Goal: Task Accomplishment & Management: Manage account settings

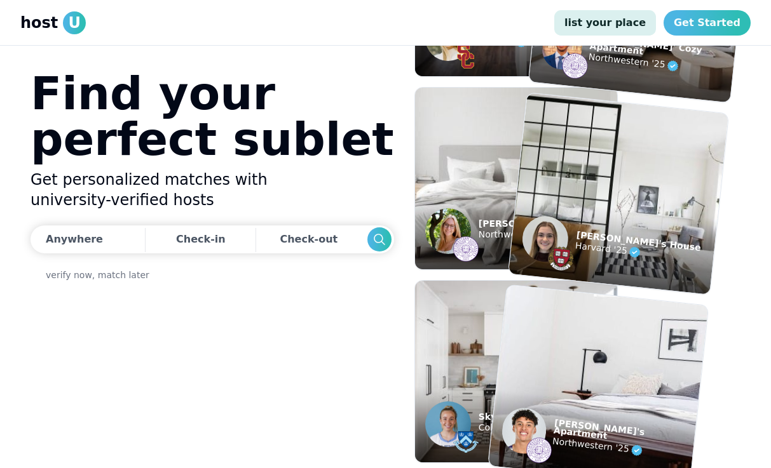
click at [592, 24] on link "list your place" at bounding box center [605, 22] width 102 height 25
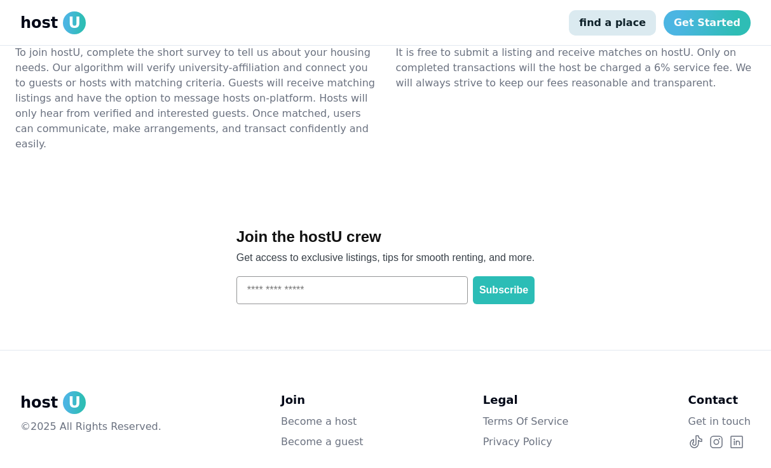
scroll to position [1770, 0]
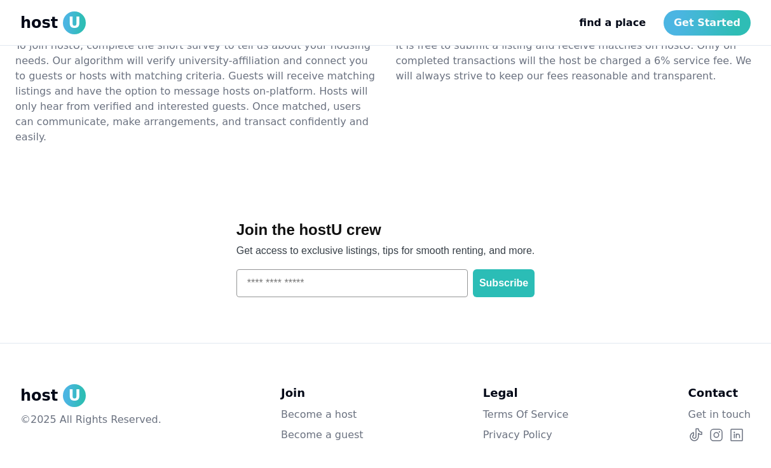
click at [312, 407] on link "Become a host" at bounding box center [322, 414] width 83 height 15
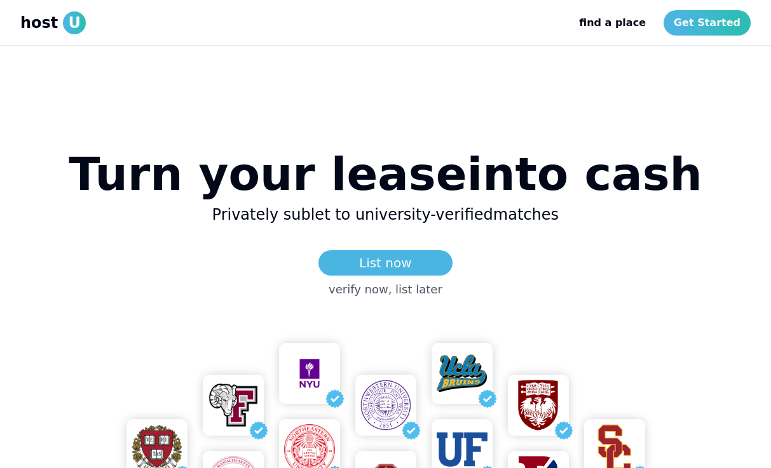
scroll to position [0, 0]
click at [388, 265] on link "List now" at bounding box center [385, 262] width 134 height 25
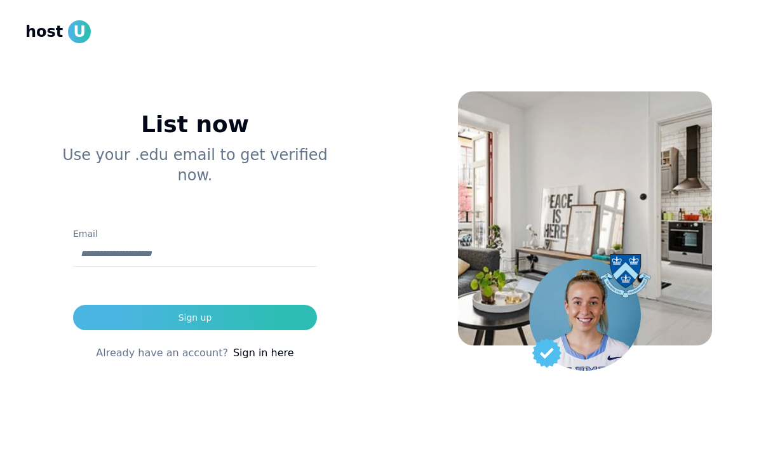
click at [238, 346] on link "Sign in here" at bounding box center [263, 353] width 61 height 15
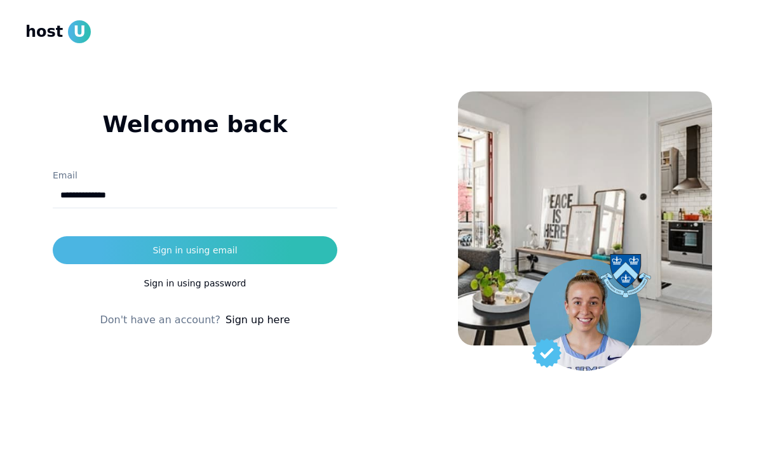
type input "**********"
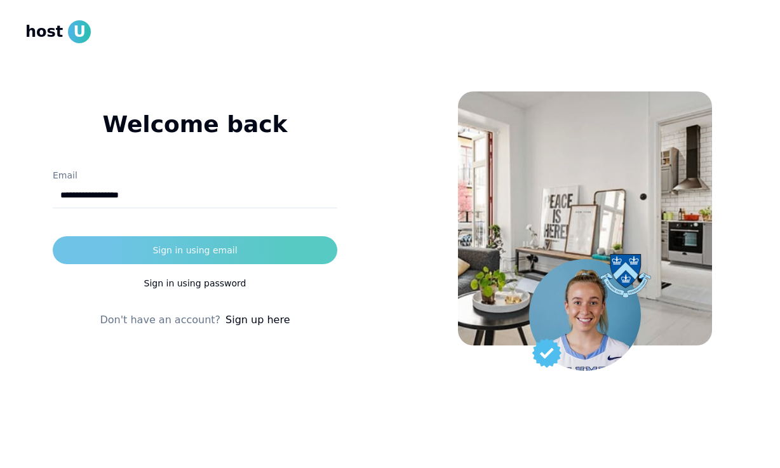
click at [187, 250] on div "Sign in using email" at bounding box center [195, 250] width 85 height 13
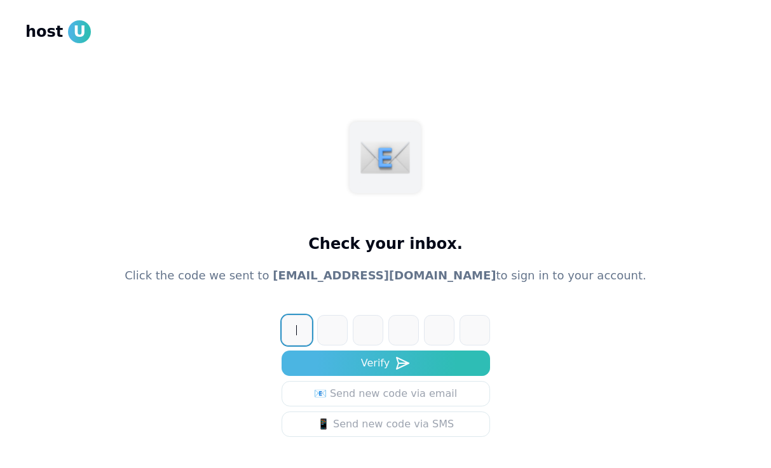
click at [297, 332] on input at bounding box center [399, 330] width 234 height 31
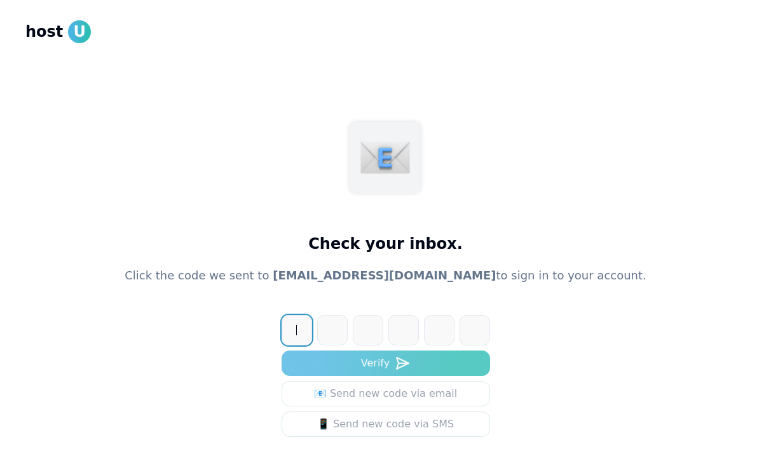
scroll to position [65, 0]
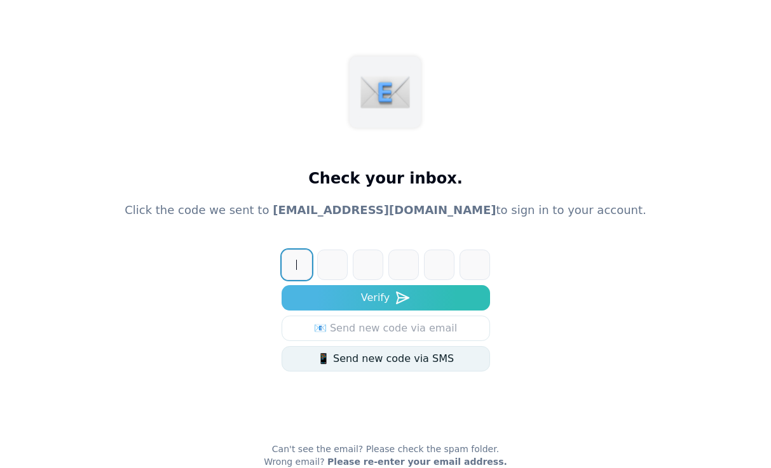
click at [329, 361] on div "📱 Send new code via SMS" at bounding box center [385, 358] width 137 height 15
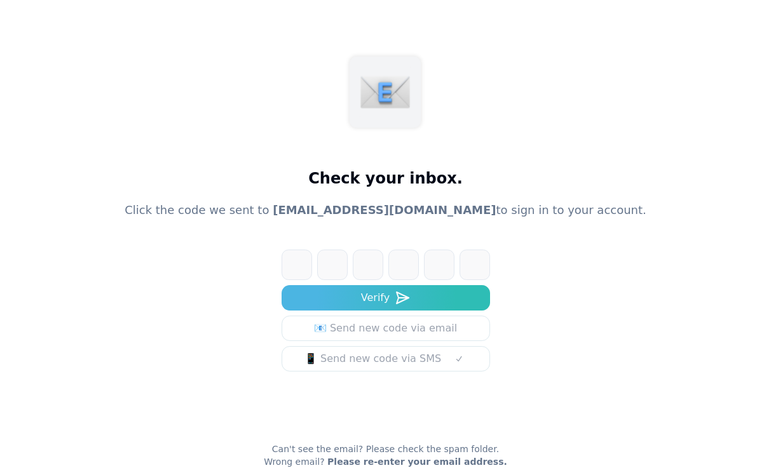
click at [308, 262] on input at bounding box center [399, 265] width 234 height 31
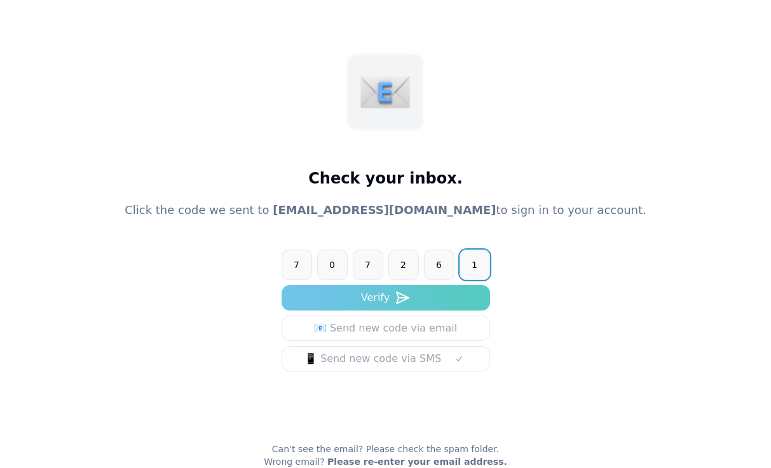
type input "******"
click at [440, 293] on button "Verify" at bounding box center [386, 297] width 208 height 25
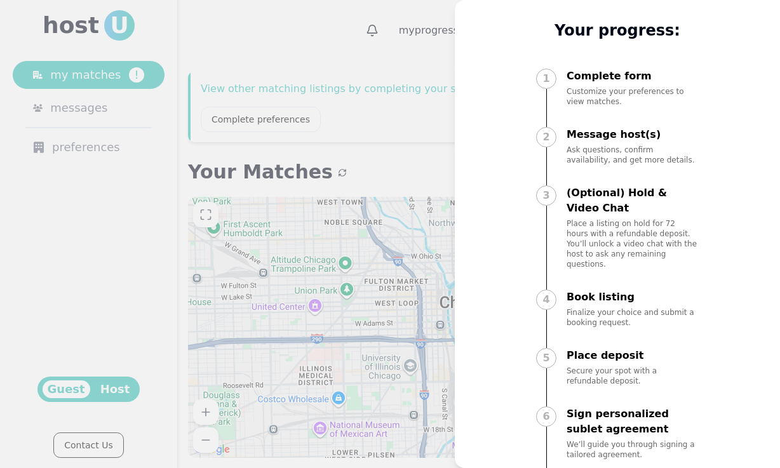
scroll to position [60, 0]
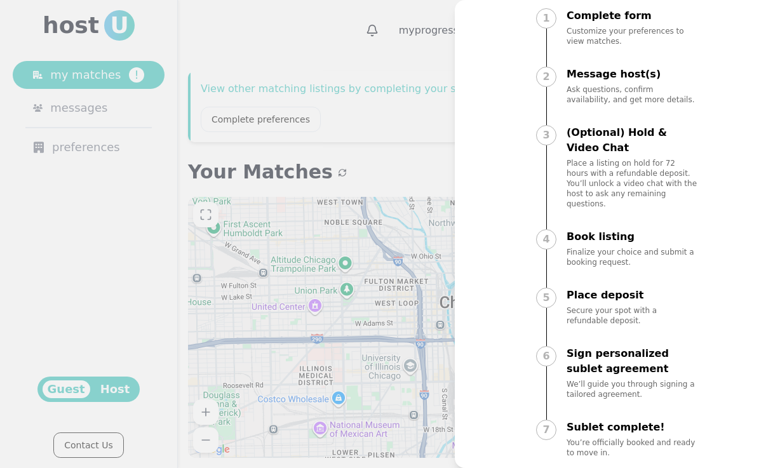
click at [319, 196] on div at bounding box center [390, 234] width 780 height 468
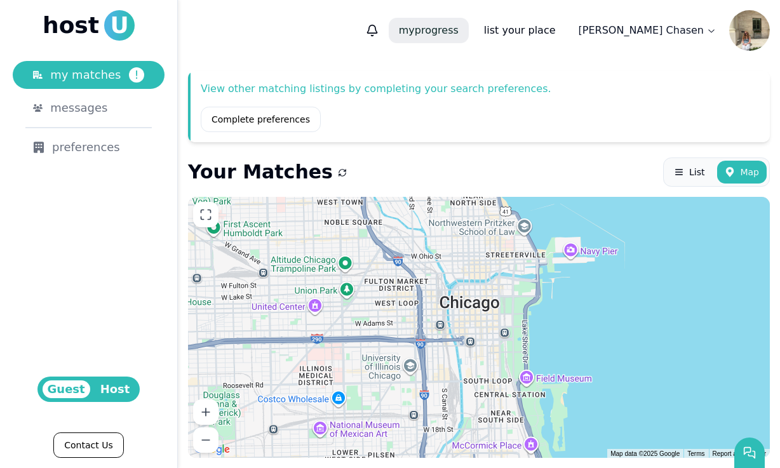
click at [469, 37] on p "my progress" at bounding box center [429, 30] width 80 height 25
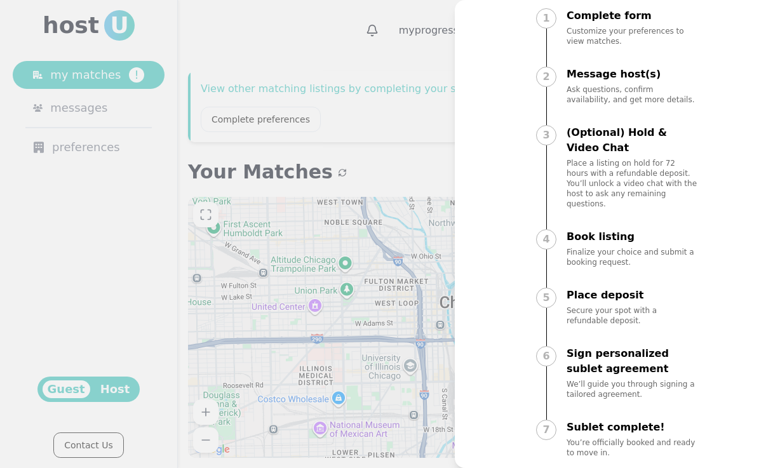
click at [268, 220] on div at bounding box center [390, 234] width 780 height 468
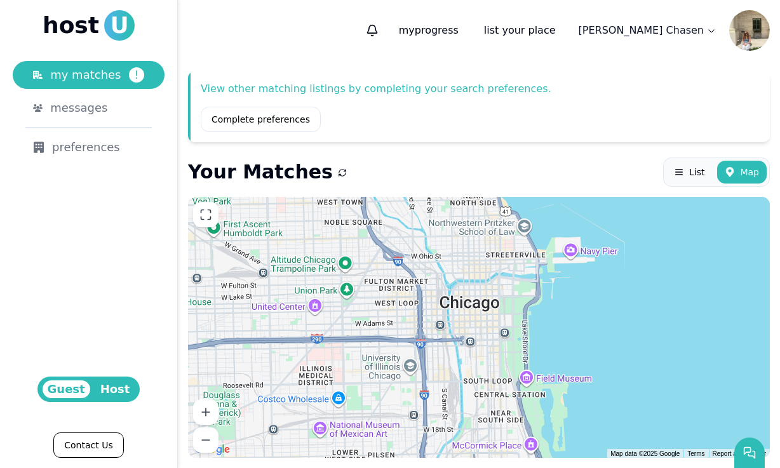
click at [100, 388] on span "Host" at bounding box center [115, 390] width 40 height 18
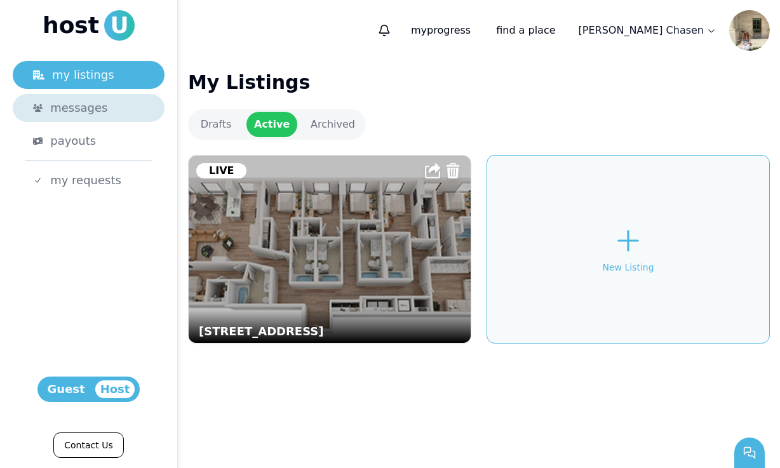
click at [109, 111] on div "messages" at bounding box center [97, 108] width 94 height 18
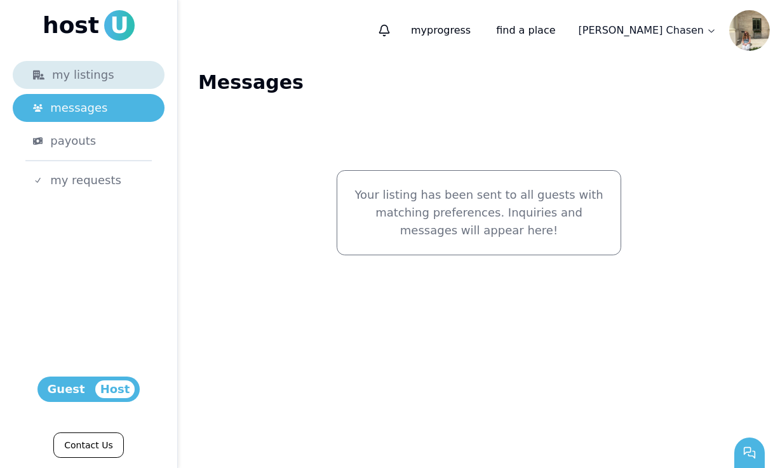
click at [106, 69] on div "my listings" at bounding box center [88, 75] width 111 height 18
